Goal: Information Seeking & Learning: Check status

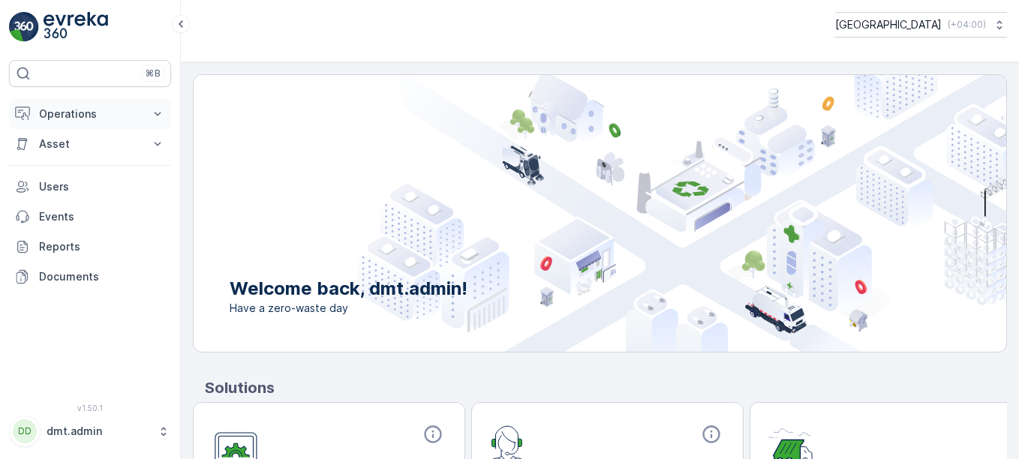
click at [138, 117] on p "Operations" at bounding box center [90, 114] width 102 height 15
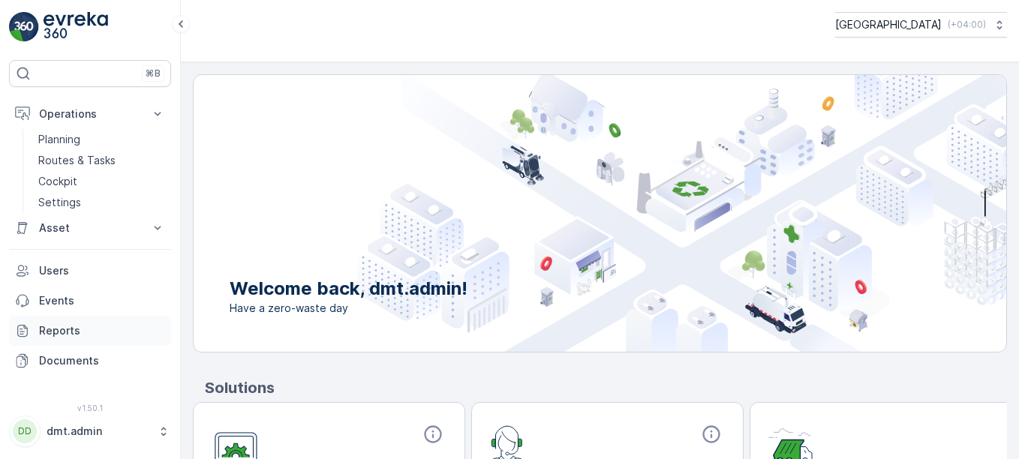
click at [63, 331] on p "Reports" at bounding box center [102, 330] width 126 height 15
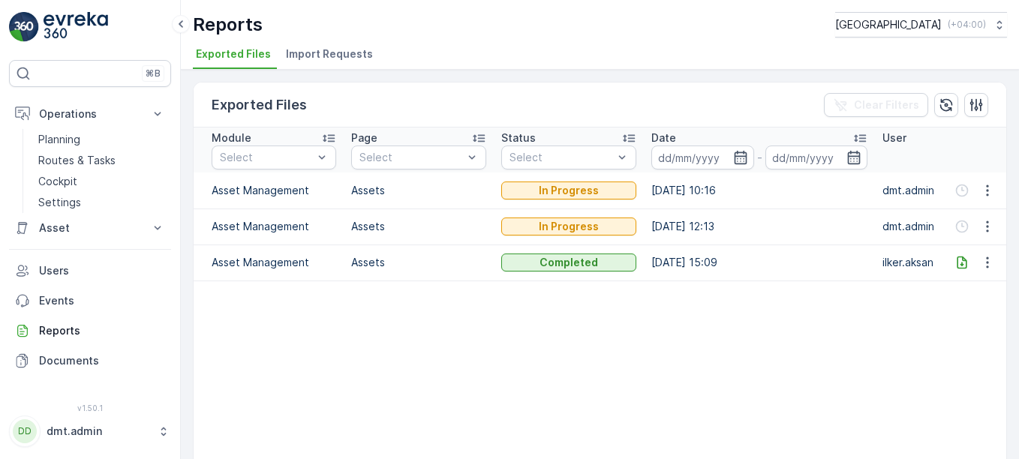
click at [538, 341] on table "Module Select Page Select Status Select Date - User Asset Management Assets In …" at bounding box center [642, 315] width 896 height 374
click at [581, 77] on div "Exported Files Clear Filters Module Select Page Select Status Select Date - Use…" at bounding box center [600, 264] width 838 height 389
click at [55, 332] on p "Reports" at bounding box center [102, 330] width 126 height 15
click at [618, 367] on table "Module Select Page Select Status Select Date - User Asset Management Assets In …" at bounding box center [642, 315] width 896 height 374
click at [64, 335] on p "Reports" at bounding box center [102, 330] width 126 height 15
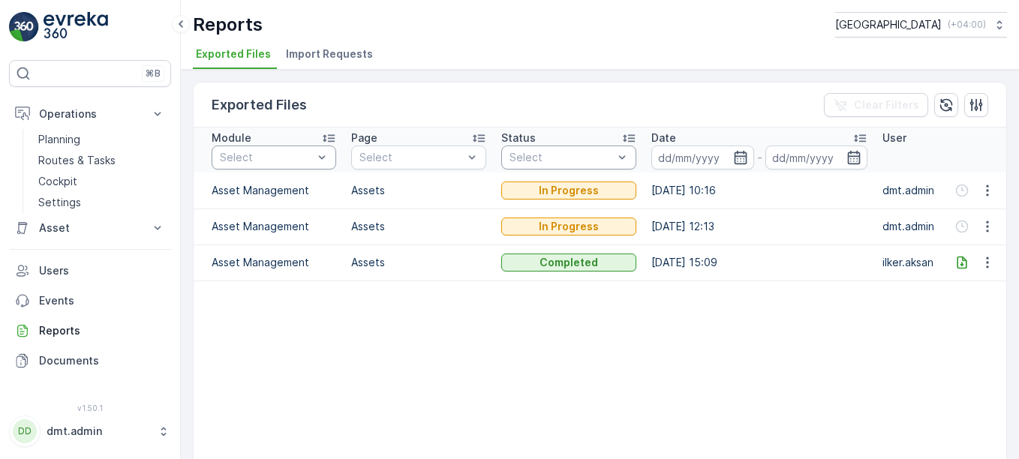
click at [454, 105] on div "Exported Files Clear Filters" at bounding box center [600, 105] width 813 height 45
click at [82, 224] on p "Asset" at bounding box center [90, 228] width 102 height 15
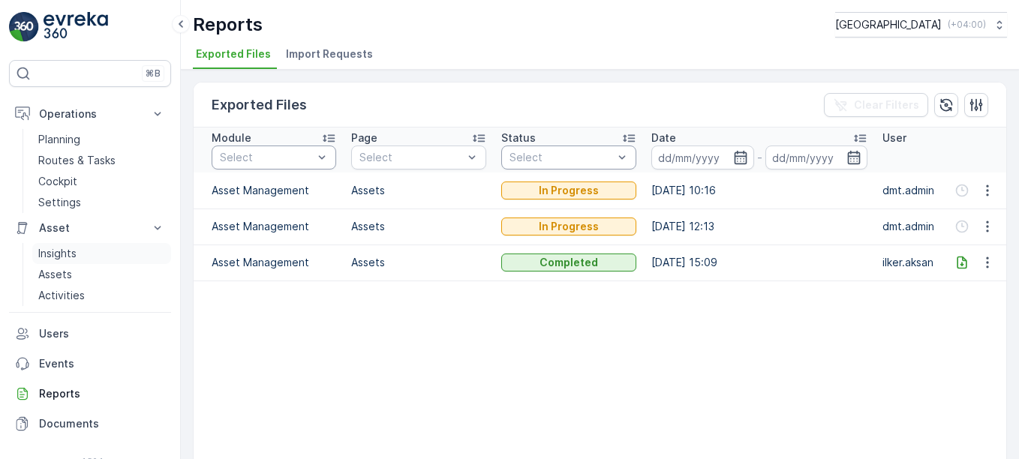
click at [64, 260] on p "Insights" at bounding box center [57, 253] width 38 height 15
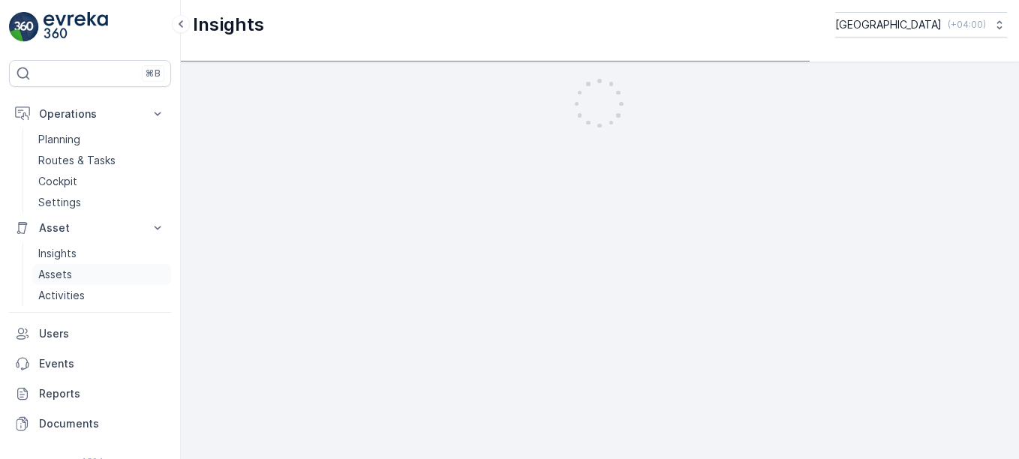
click at [62, 276] on p "Assets" at bounding box center [55, 274] width 34 height 15
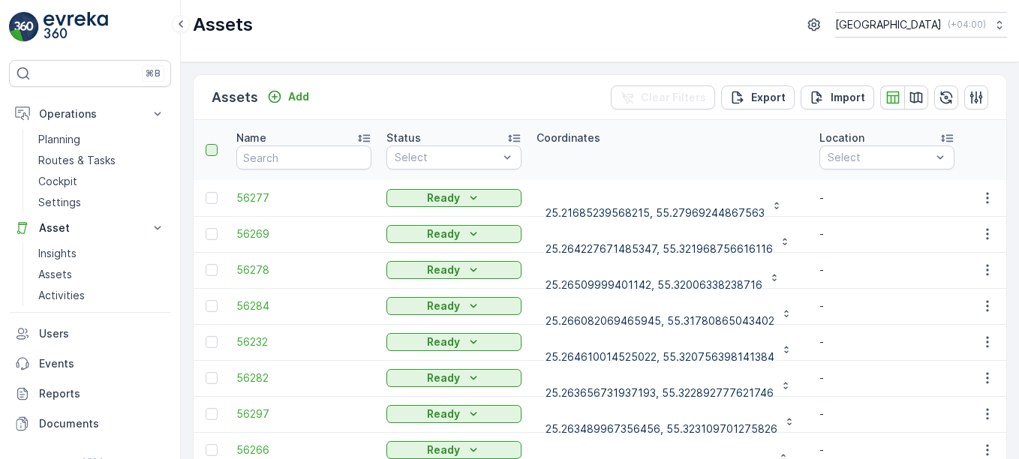
click at [212, 152] on div at bounding box center [212, 150] width 12 height 12
click at [214, 144] on input "checkbox" at bounding box center [214, 144] width 0 height 0
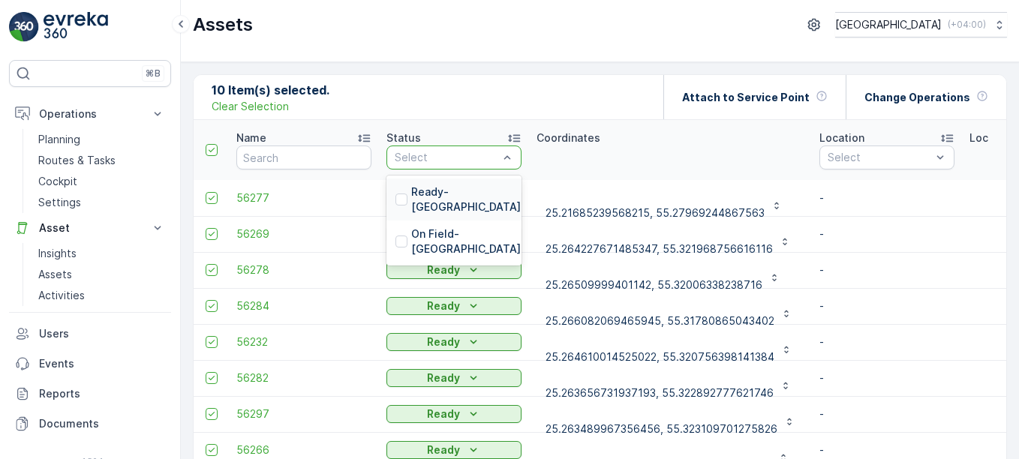
click at [517, 158] on div "Select" at bounding box center [453, 158] width 135 height 24
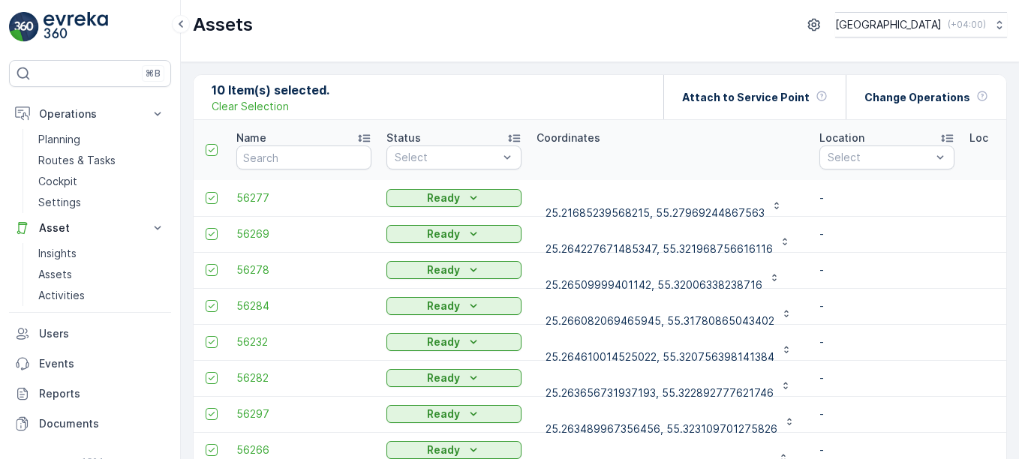
click at [636, 173] on th "Coordinates" at bounding box center [670, 150] width 283 height 60
click at [67, 389] on p "Reports" at bounding box center [102, 393] width 126 height 15
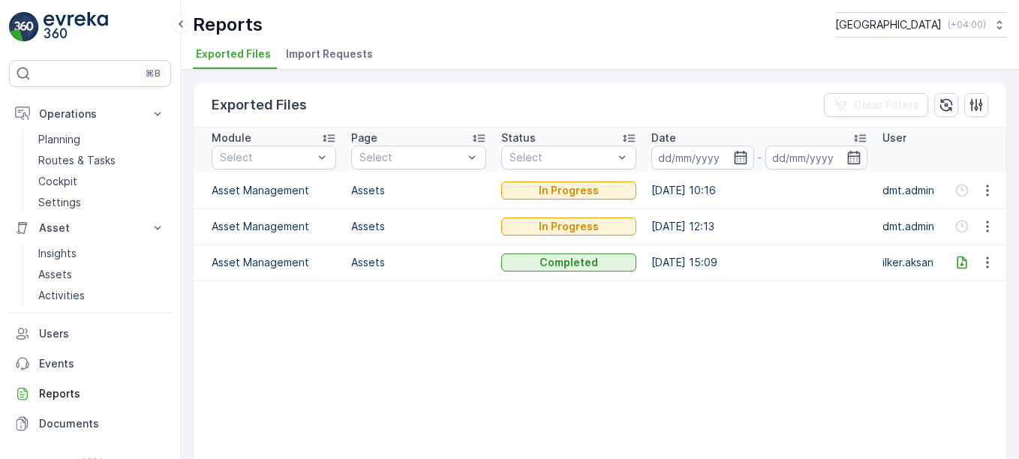
click at [338, 59] on span "Import Requests" at bounding box center [329, 54] width 87 height 15
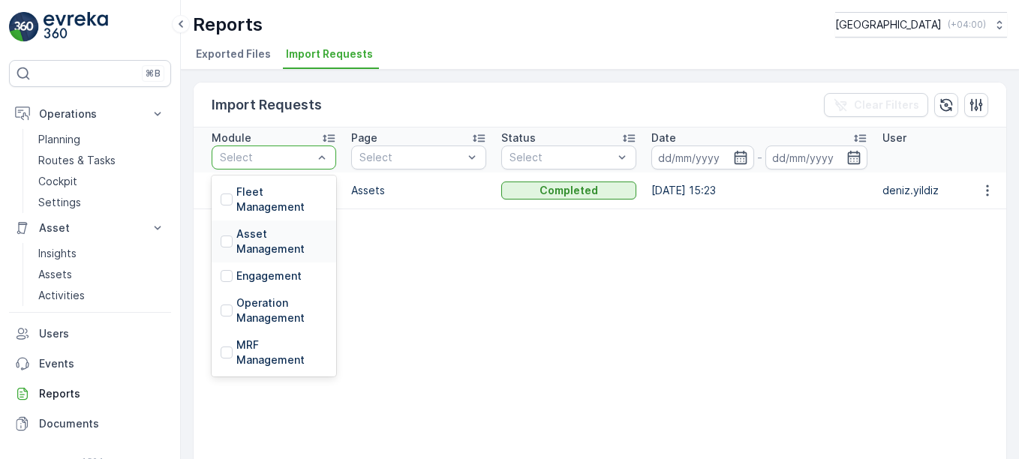
click at [293, 243] on p "Asset Management" at bounding box center [281, 242] width 91 height 30
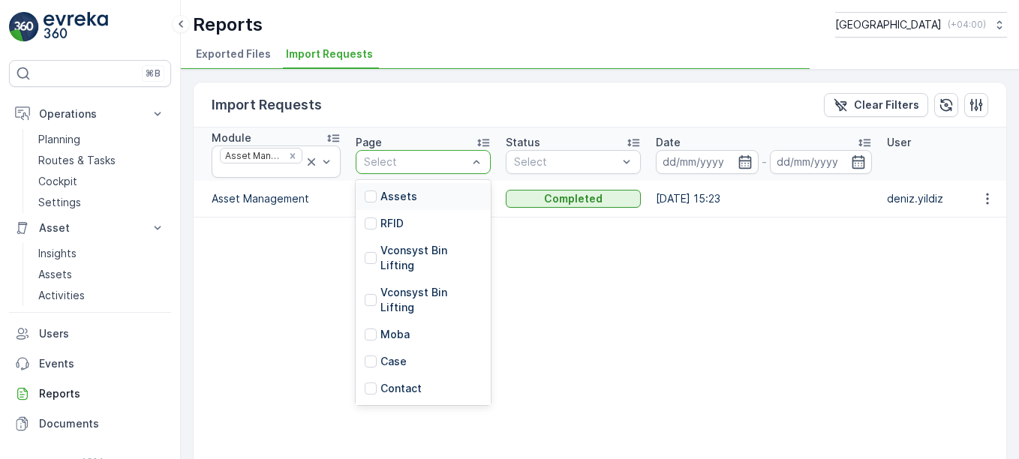
click at [413, 200] on div "Assets" at bounding box center [423, 196] width 135 height 27
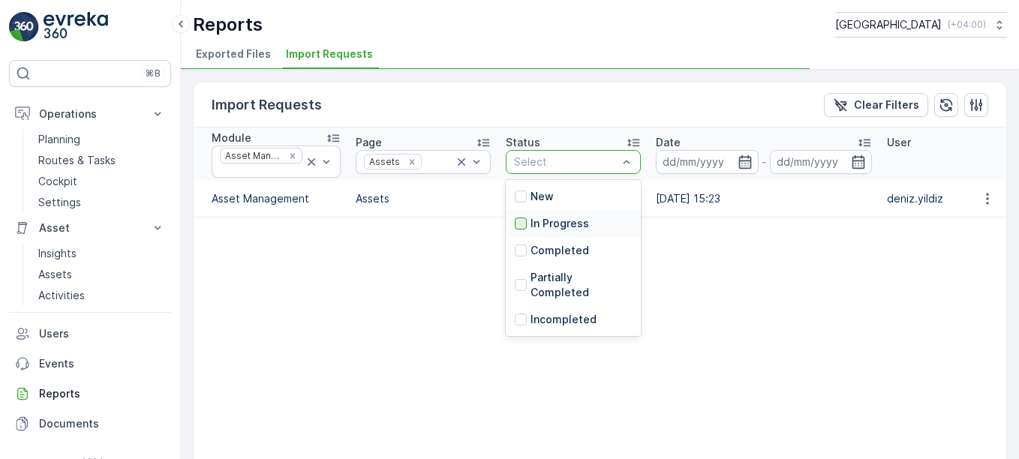
click at [515, 229] on div at bounding box center [521, 224] width 12 height 12
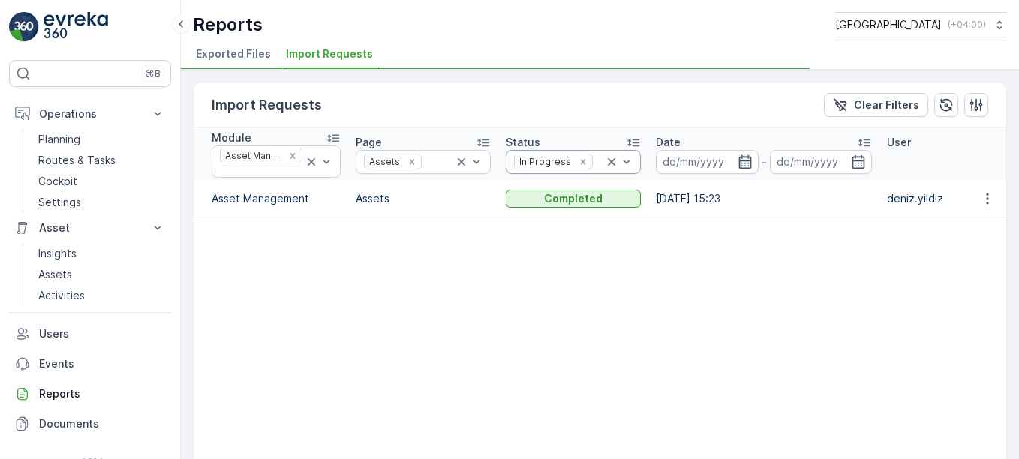
click at [739, 165] on icon "button" at bounding box center [745, 162] width 15 height 15
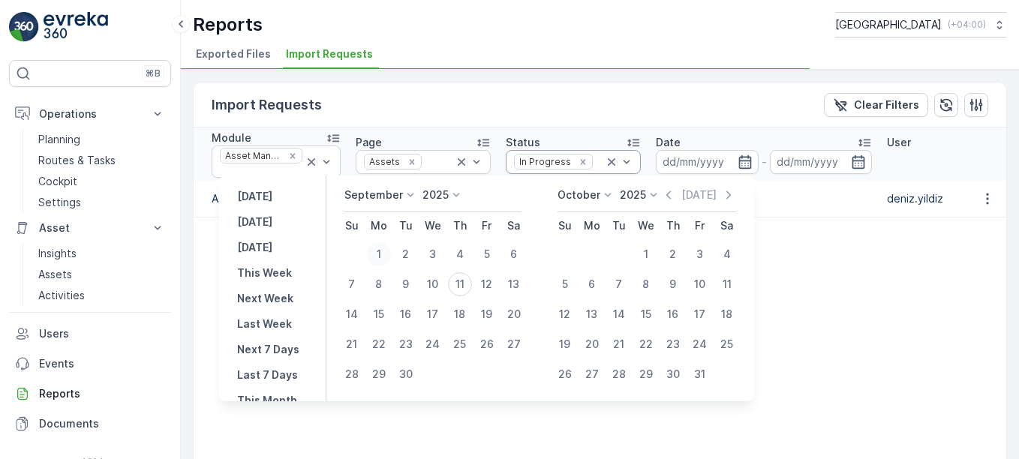
click at [381, 250] on div "1" at bounding box center [379, 254] width 24 height 24
type input "[DATE]"
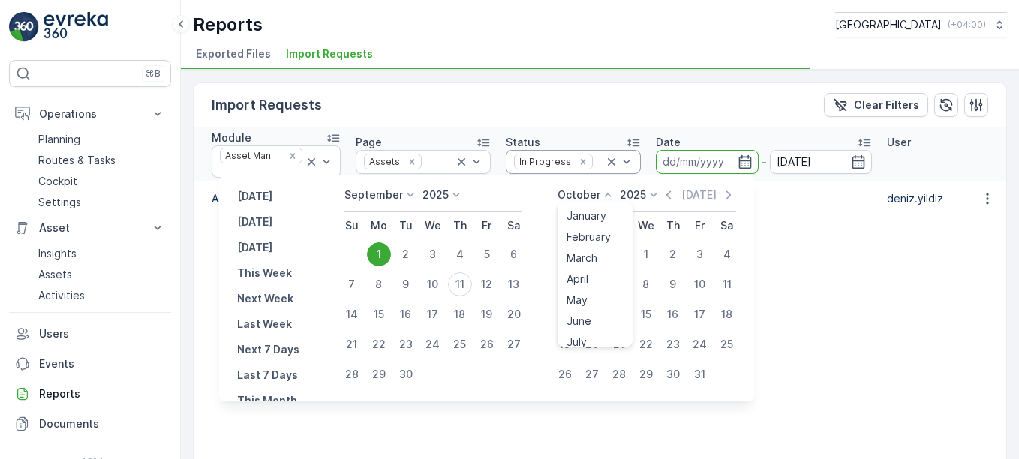
click at [609, 198] on icon at bounding box center [607, 195] width 15 height 15
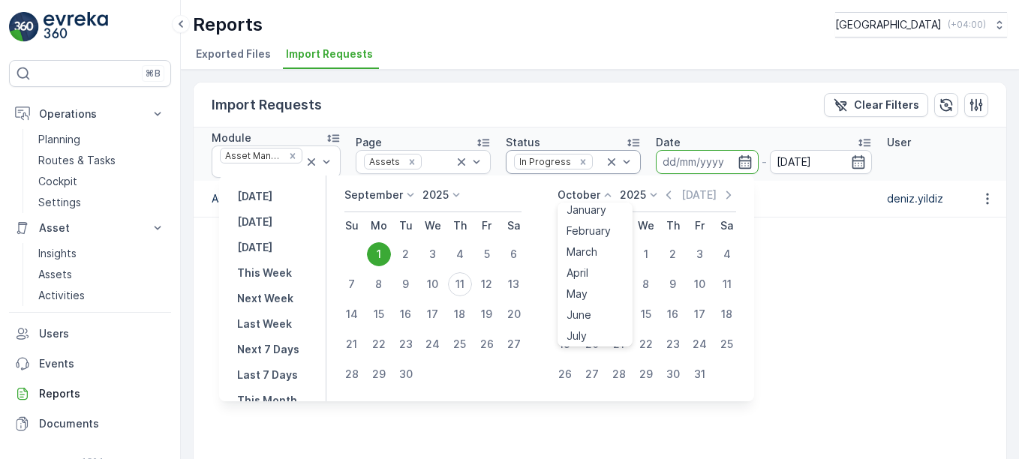
scroll to position [114, 0]
click at [600, 270] on span "September" at bounding box center [595, 270] width 57 height 15
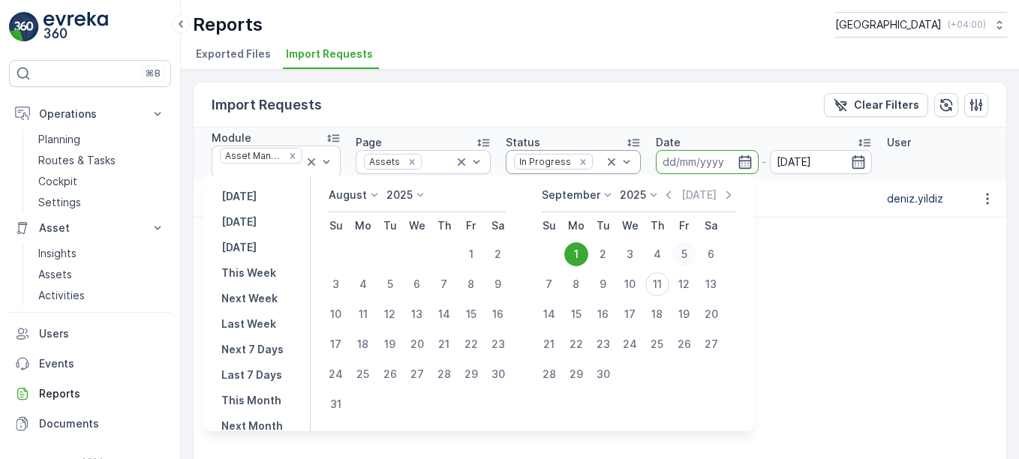
click at [695, 252] on div "5" at bounding box center [684, 254] width 24 height 24
type input "[DATE]"
click at [483, 254] on div "1" at bounding box center [471, 254] width 24 height 24
type input "[DATE]"
click at [585, 254] on div "1" at bounding box center [576, 254] width 24 height 24
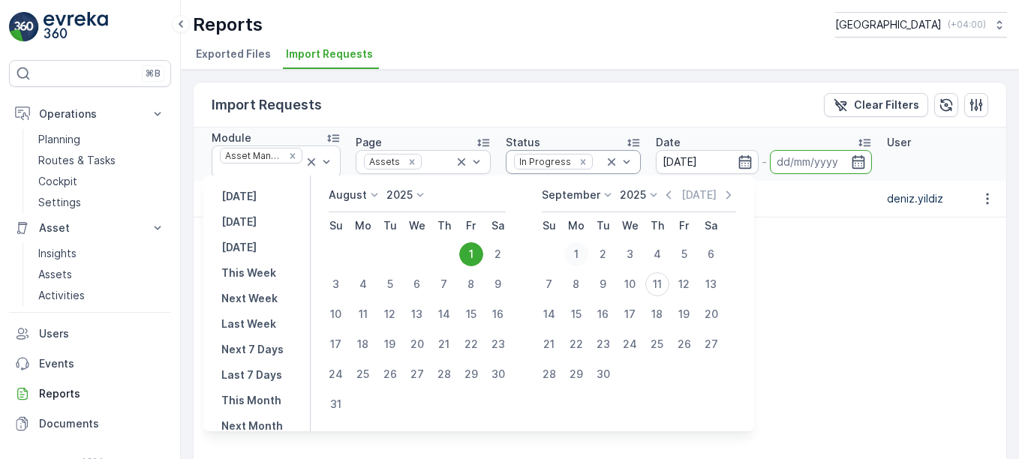
type input "[DATE]"
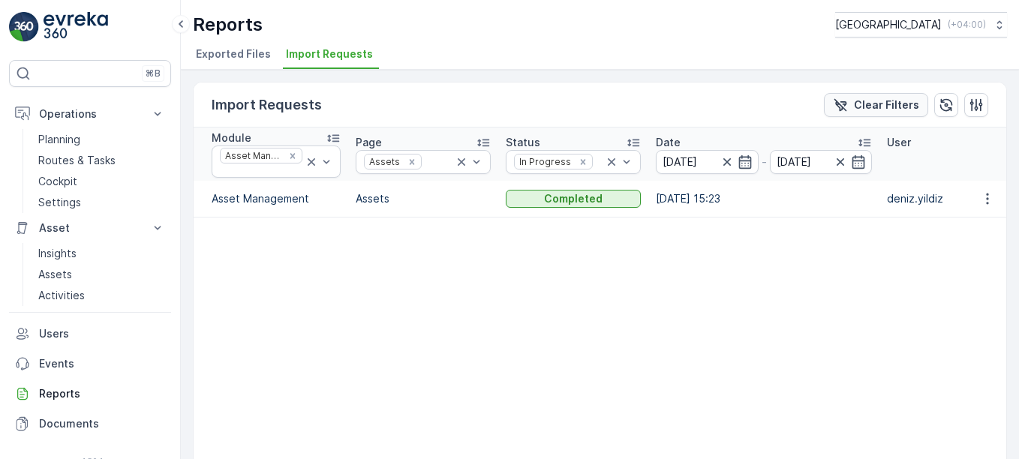
click at [885, 107] on p "Clear Filters" at bounding box center [886, 105] width 65 height 15
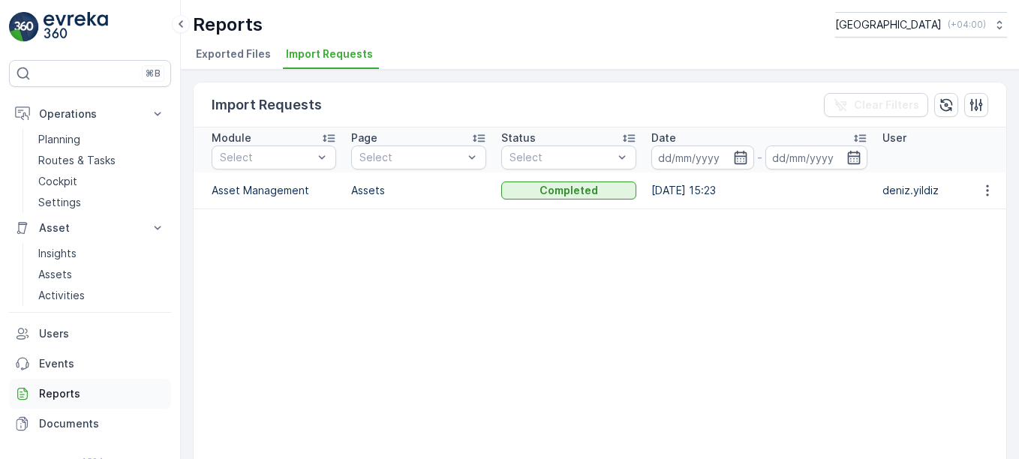
click at [65, 395] on p "Reports" at bounding box center [102, 393] width 126 height 15
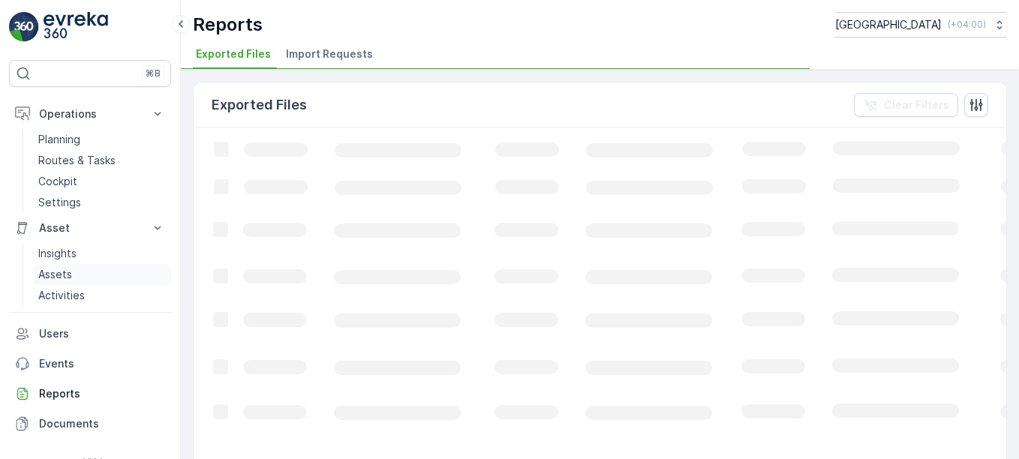
click at [49, 272] on p "Assets" at bounding box center [55, 274] width 34 height 15
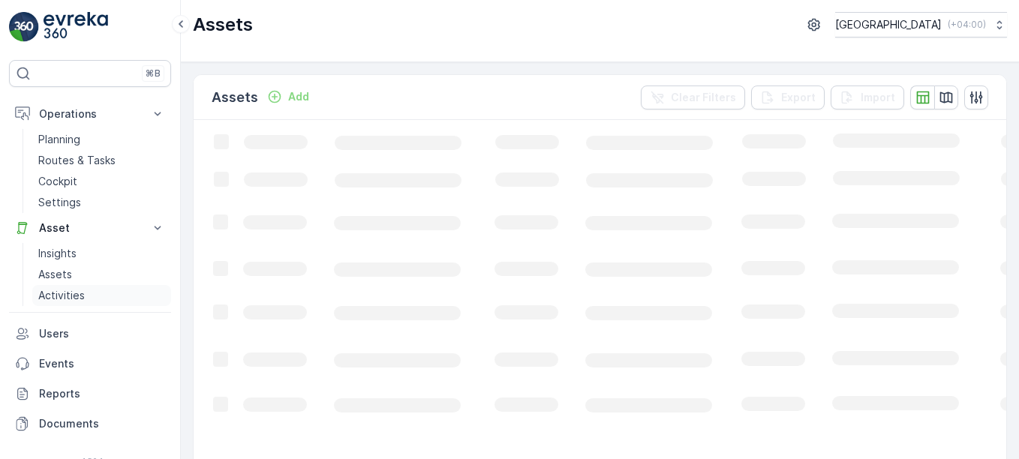
click at [74, 298] on p "Activities" at bounding box center [61, 295] width 47 height 15
click at [50, 392] on p "Reports" at bounding box center [102, 393] width 126 height 15
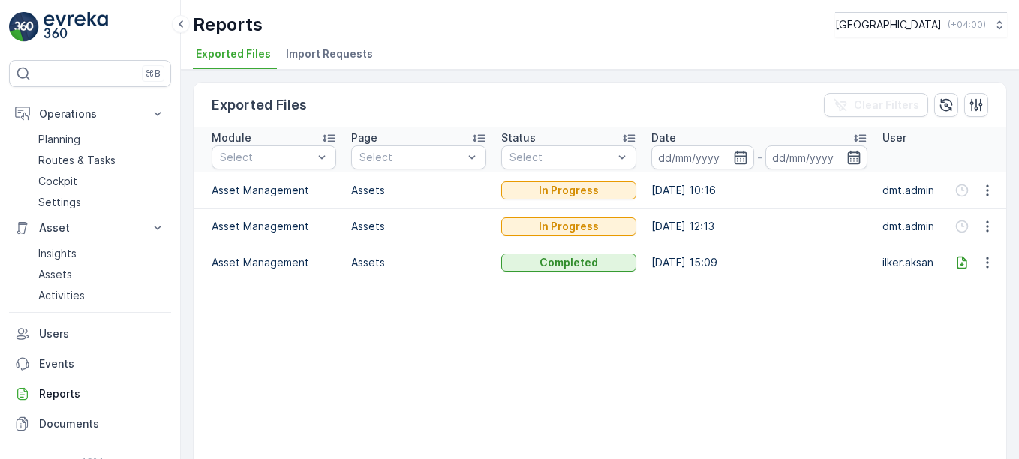
click at [961, 263] on icon at bounding box center [962, 262] width 15 height 15
click at [59, 290] on p "Activities" at bounding box center [61, 295] width 47 height 15
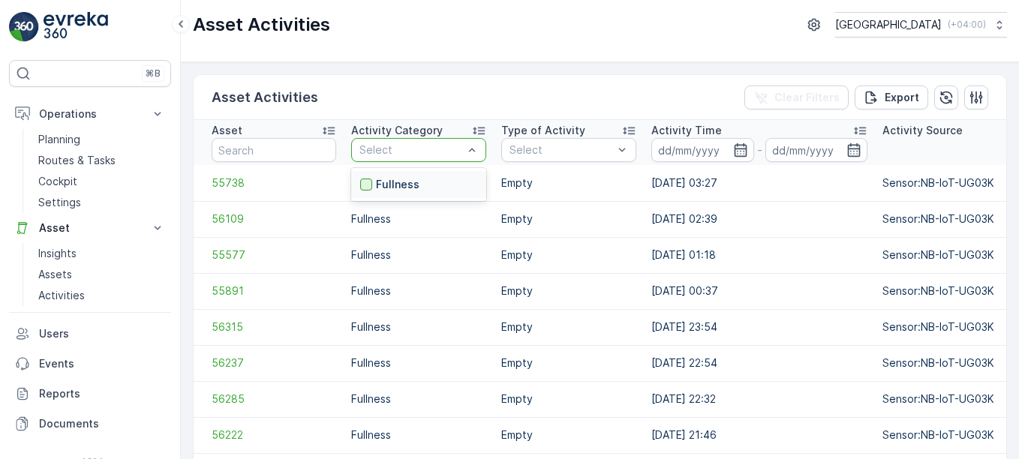
click at [367, 185] on div at bounding box center [366, 185] width 12 height 12
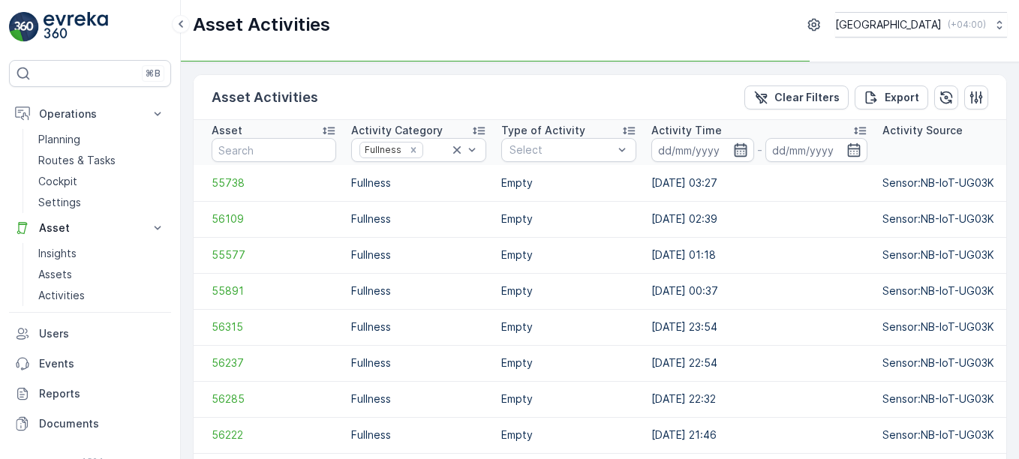
click at [740, 152] on icon "button" at bounding box center [740, 150] width 13 height 14
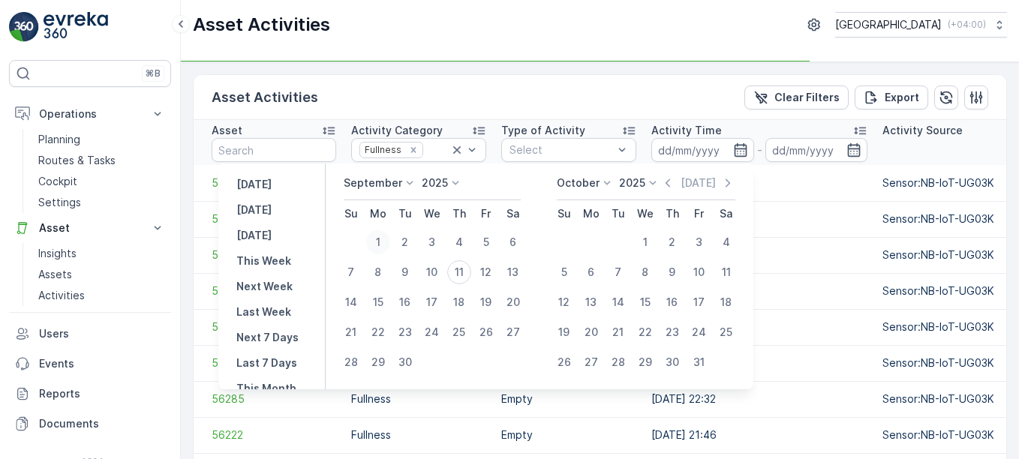
click at [380, 239] on div "1" at bounding box center [378, 242] width 24 height 24
type input "[DATE]"
click at [464, 274] on div "11" at bounding box center [459, 272] width 24 height 24
type input "[DATE]"
click at [384, 244] on div "1" at bounding box center [378, 242] width 24 height 24
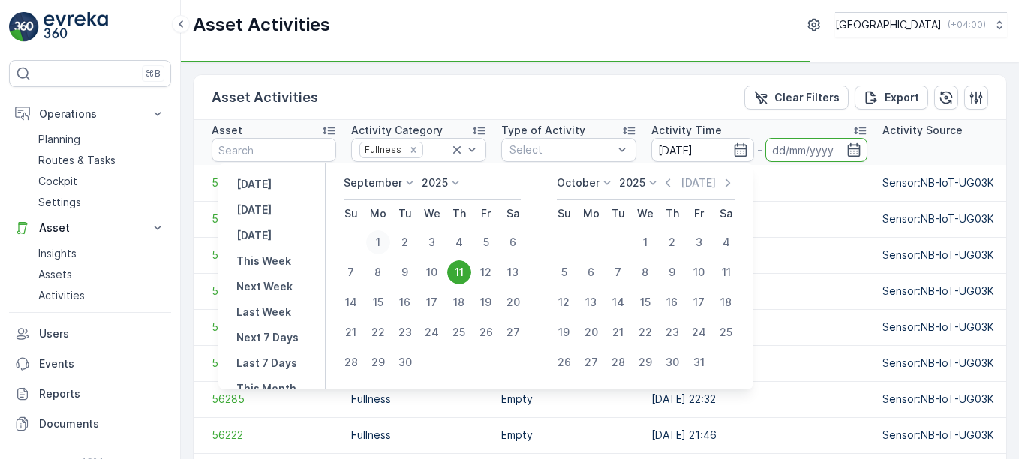
type input "[DATE]"
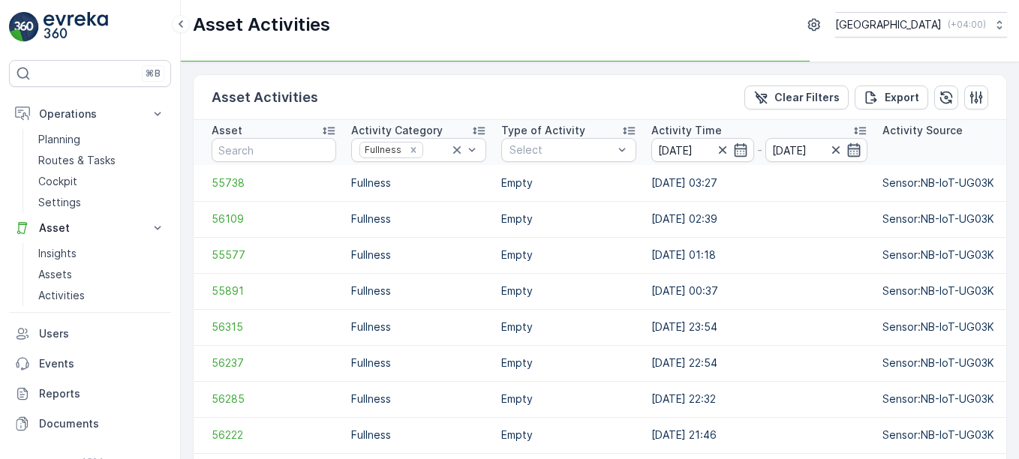
click at [856, 151] on icon "button" at bounding box center [854, 150] width 15 height 15
click at [862, 153] on input "[DATE]" at bounding box center [816, 150] width 103 height 24
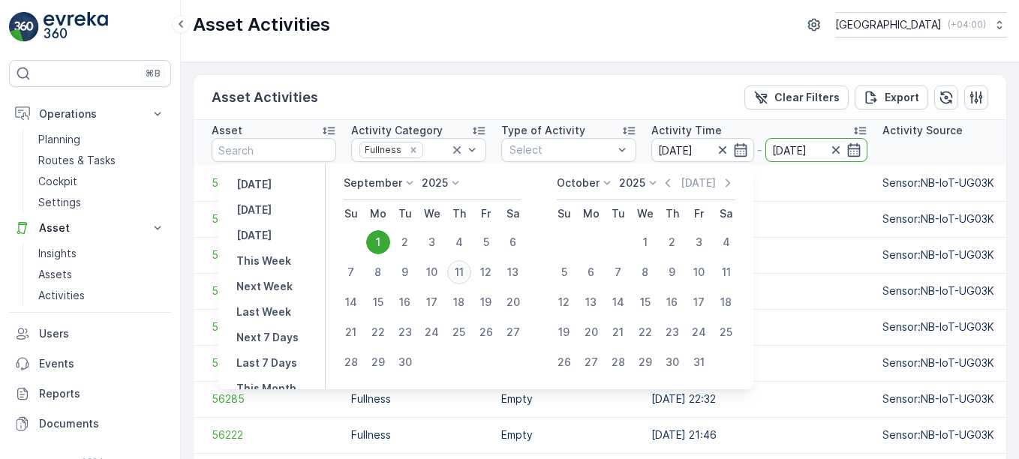
click at [465, 273] on div "11" at bounding box center [459, 272] width 24 height 24
type input "[DATE]"
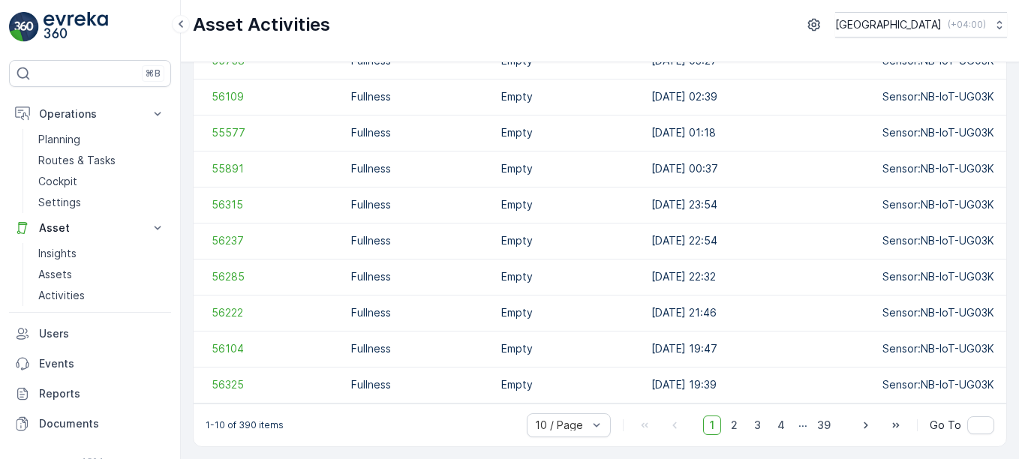
scroll to position [0, 134]
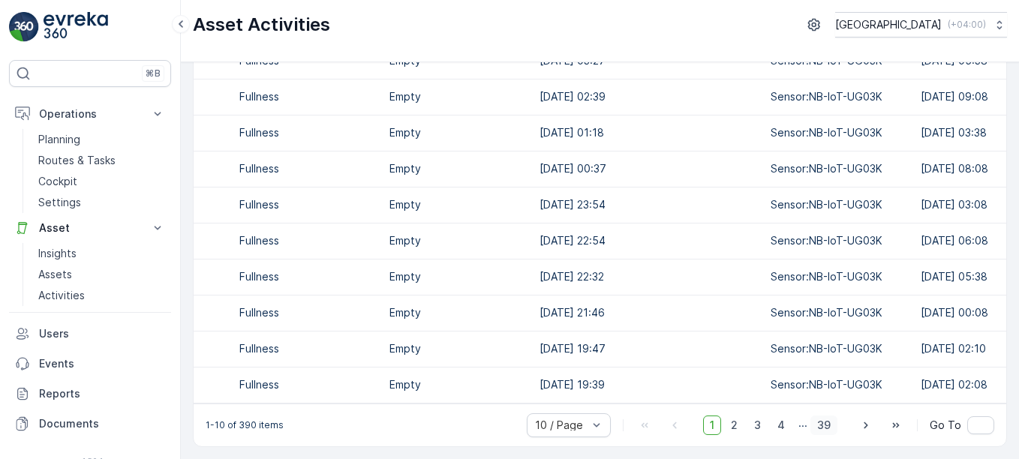
click at [820, 427] on span "39" at bounding box center [823, 426] width 27 height 20
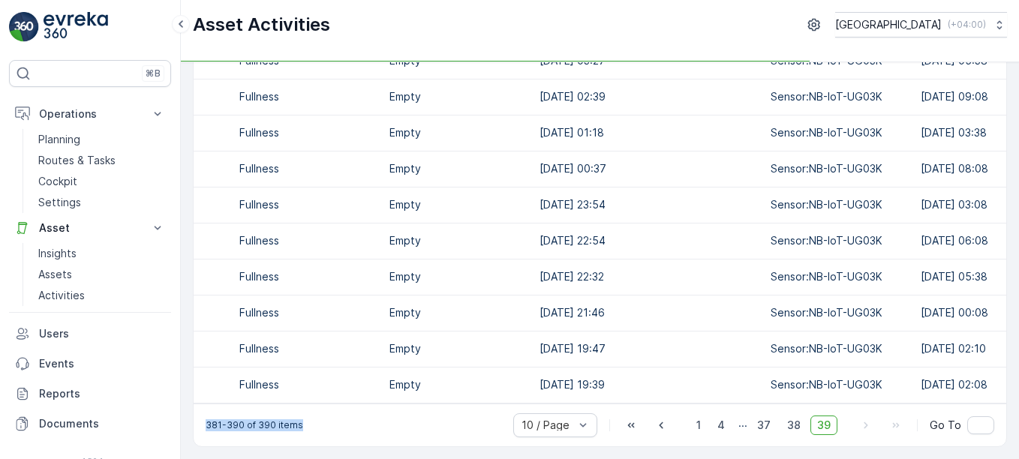
drag, startPoint x: 206, startPoint y: 426, endPoint x: 308, endPoint y: 430, distance: 101.4
click at [308, 430] on div "381-390 of 390 items 10 / Page 1 4 ... 37 38 39 Go To" at bounding box center [600, 425] width 813 height 43
